Goal: Task Accomplishment & Management: Manage account settings

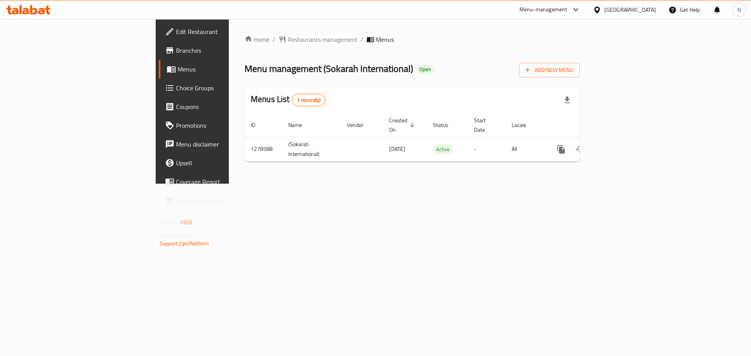
click at [644, 11] on div "Kuwait" at bounding box center [630, 9] width 52 height 9
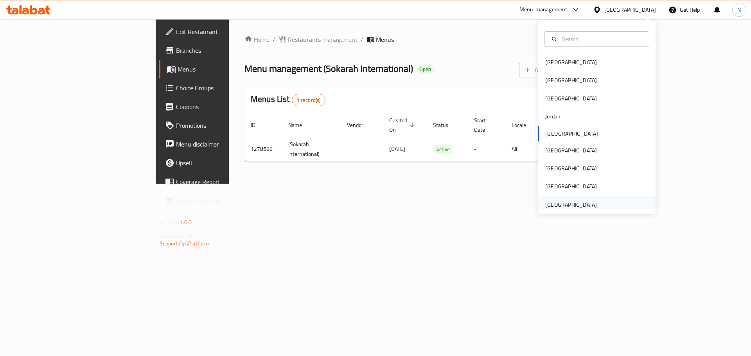
click at [558, 202] on div "[GEOGRAPHIC_DATA]" at bounding box center [571, 205] width 52 height 9
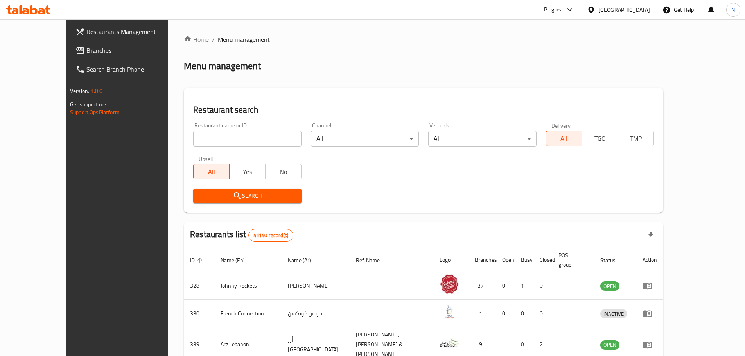
click at [86, 54] on span "Branches" at bounding box center [135, 50] width 98 height 9
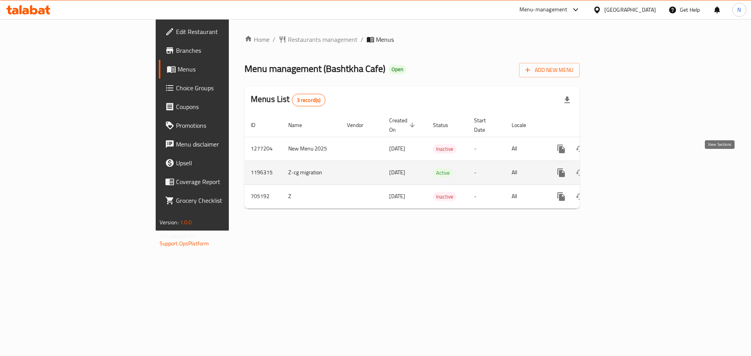
click at [627, 164] on link "enhanced table" at bounding box center [617, 172] width 19 height 19
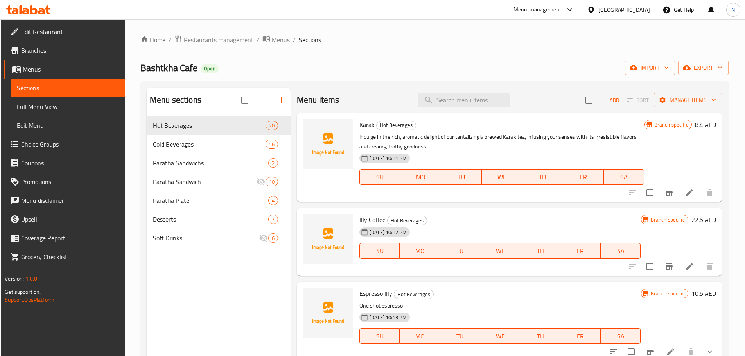
click at [30, 144] on span "Choice Groups" at bounding box center [70, 144] width 98 height 9
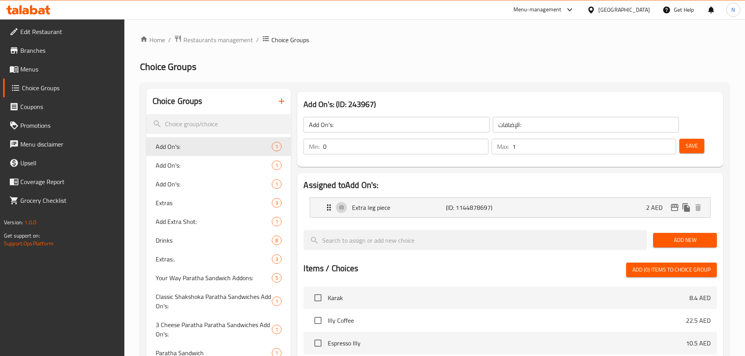
type input "0"
click at [488, 139] on input "0" at bounding box center [405, 147] width 165 height 16
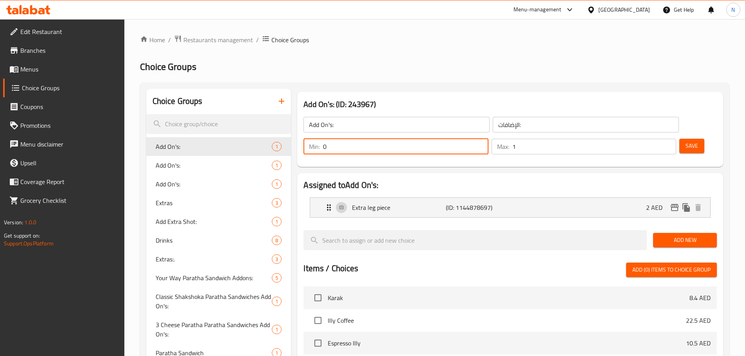
click at [685, 141] on span "Save" at bounding box center [691, 146] width 13 height 10
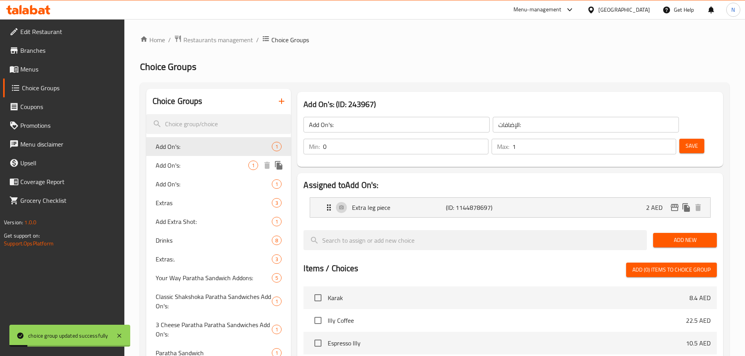
click at [207, 166] on span "Add On's:" at bounding box center [202, 165] width 93 height 9
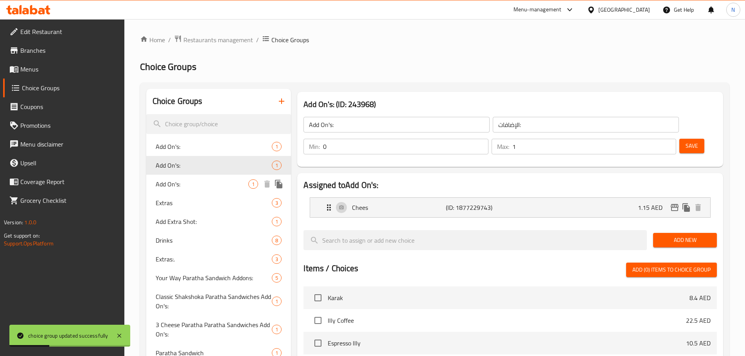
click at [171, 184] on span "Add On's:" at bounding box center [202, 183] width 93 height 9
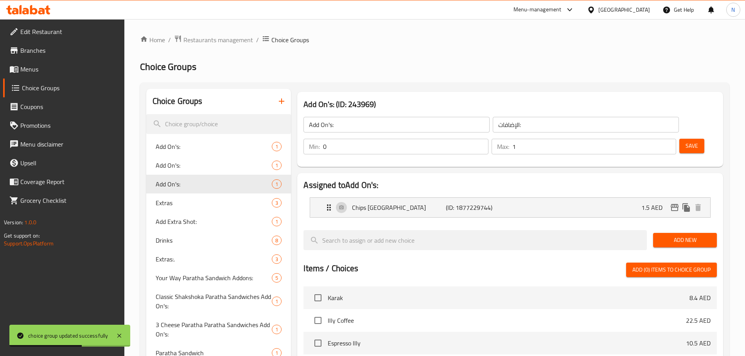
type input "1"
click at [652, 139] on input "1" at bounding box center [594, 147] width 164 height 16
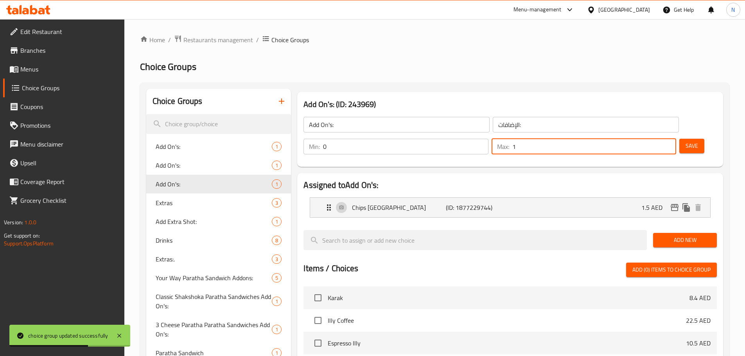
click at [685, 141] on span "Save" at bounding box center [691, 146] width 13 height 10
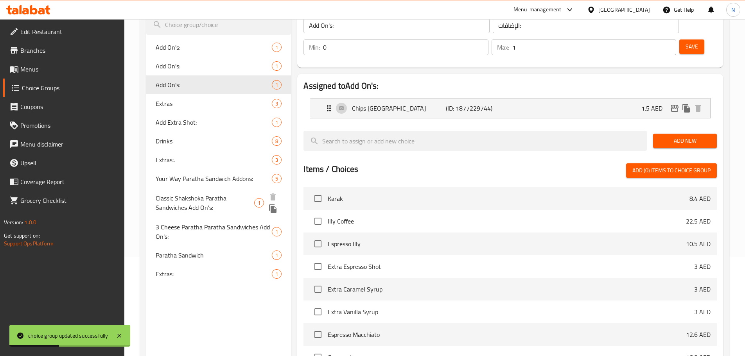
scroll to position [10, 0]
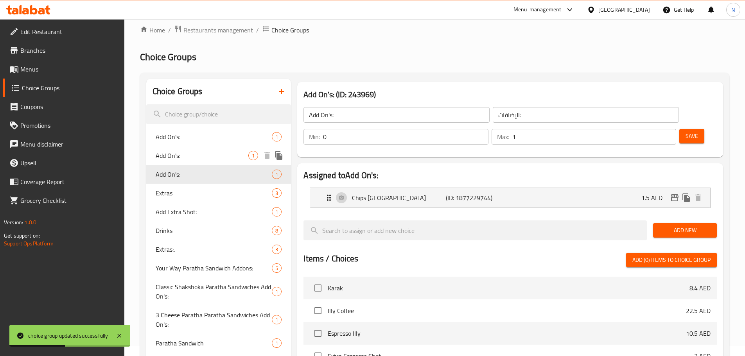
click at [205, 158] on span "Add On's:" at bounding box center [202, 155] width 93 height 9
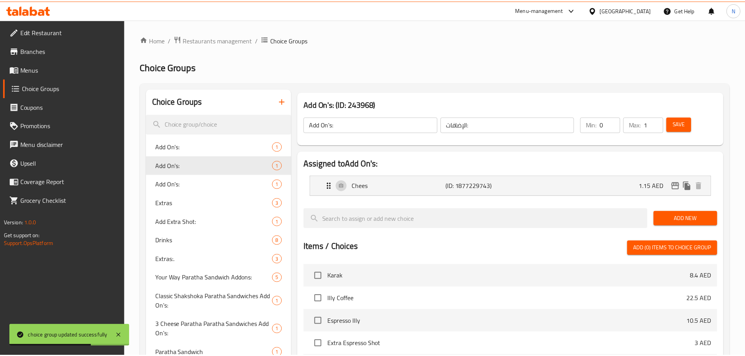
scroll to position [205, 0]
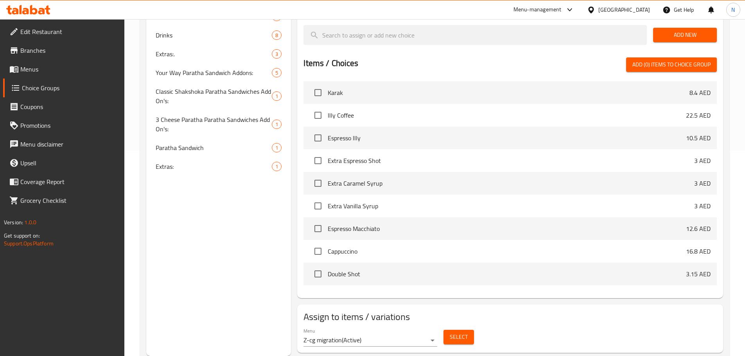
click at [621, 12] on div "United Arab Emirates" at bounding box center [624, 9] width 52 height 9
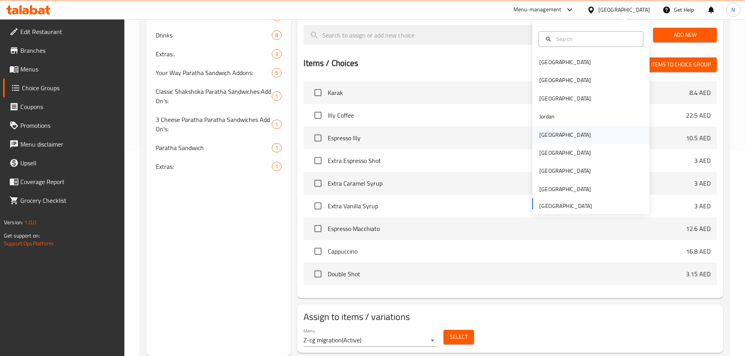
click at [539, 137] on div "Kuwait" at bounding box center [565, 135] width 52 height 9
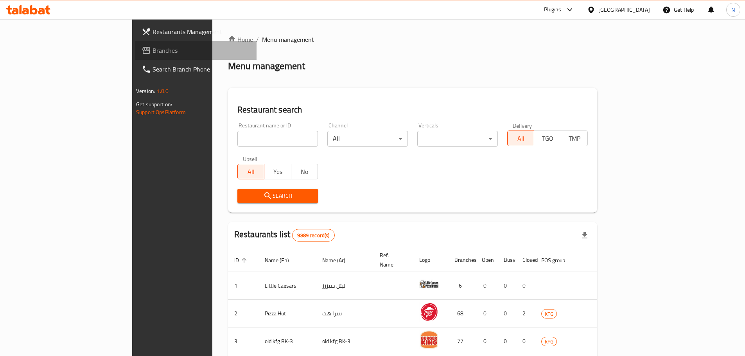
click at [152, 52] on span "Branches" at bounding box center [201, 50] width 98 height 9
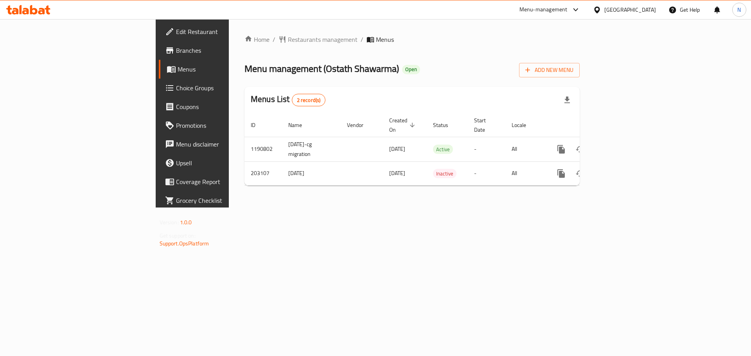
click at [601, 6] on icon at bounding box center [597, 10] width 8 height 8
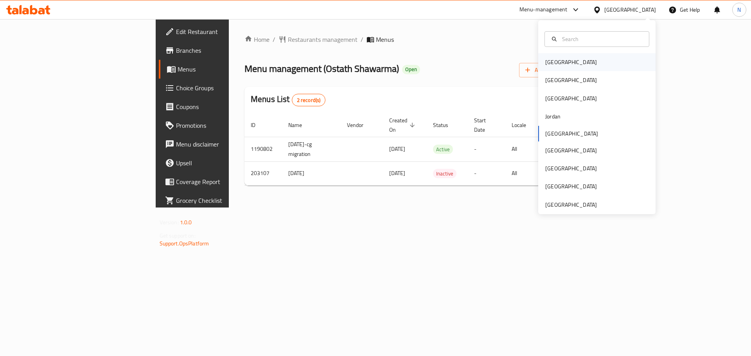
click at [563, 61] on div "Bahrain" at bounding box center [571, 62] width 64 height 18
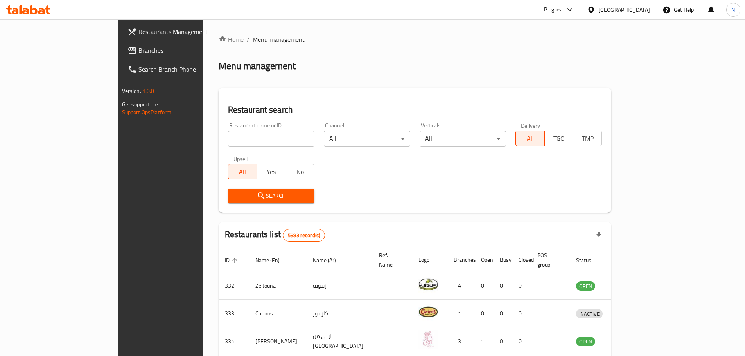
click at [138, 51] on span "Branches" at bounding box center [187, 50] width 98 height 9
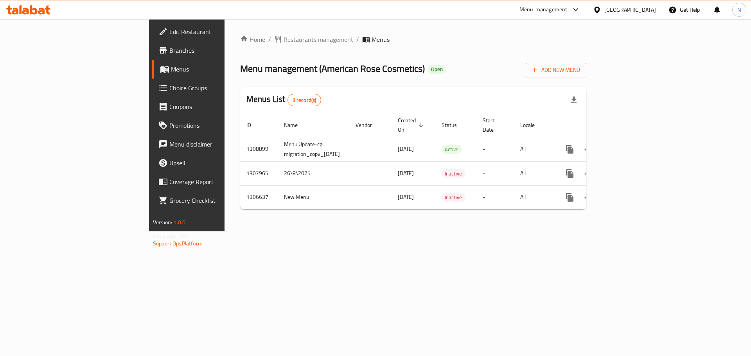
click at [169, 35] on span "Edit Restaurant" at bounding box center [218, 31] width 99 height 9
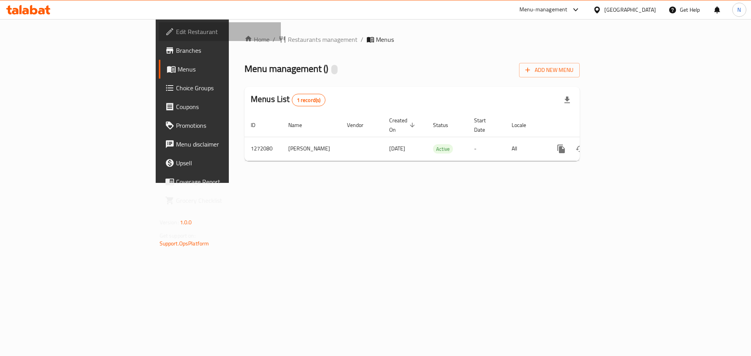
click at [176, 30] on span "Edit Restaurant" at bounding box center [225, 31] width 99 height 9
